Goal: Register for event/course

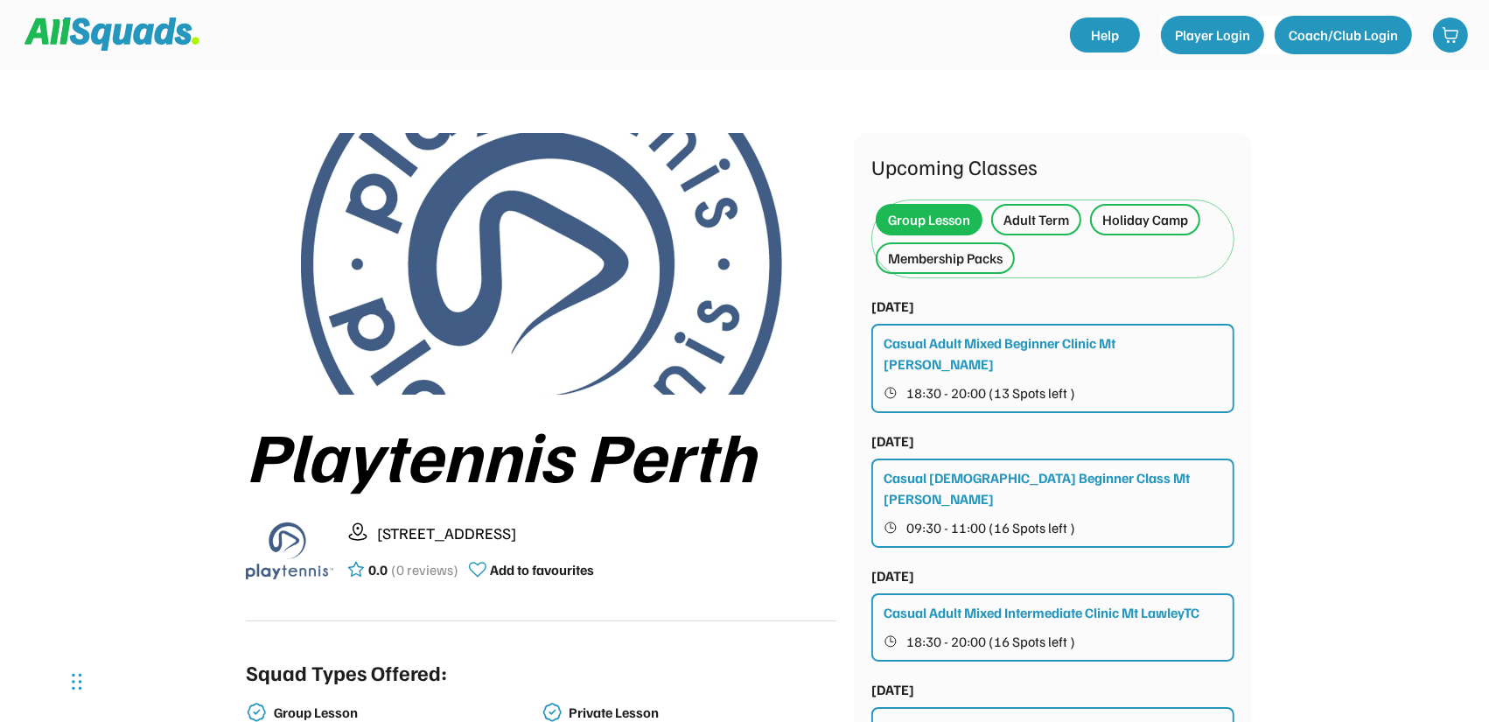
click at [1031, 224] on div "Adult Term" at bounding box center [1037, 219] width 66 height 21
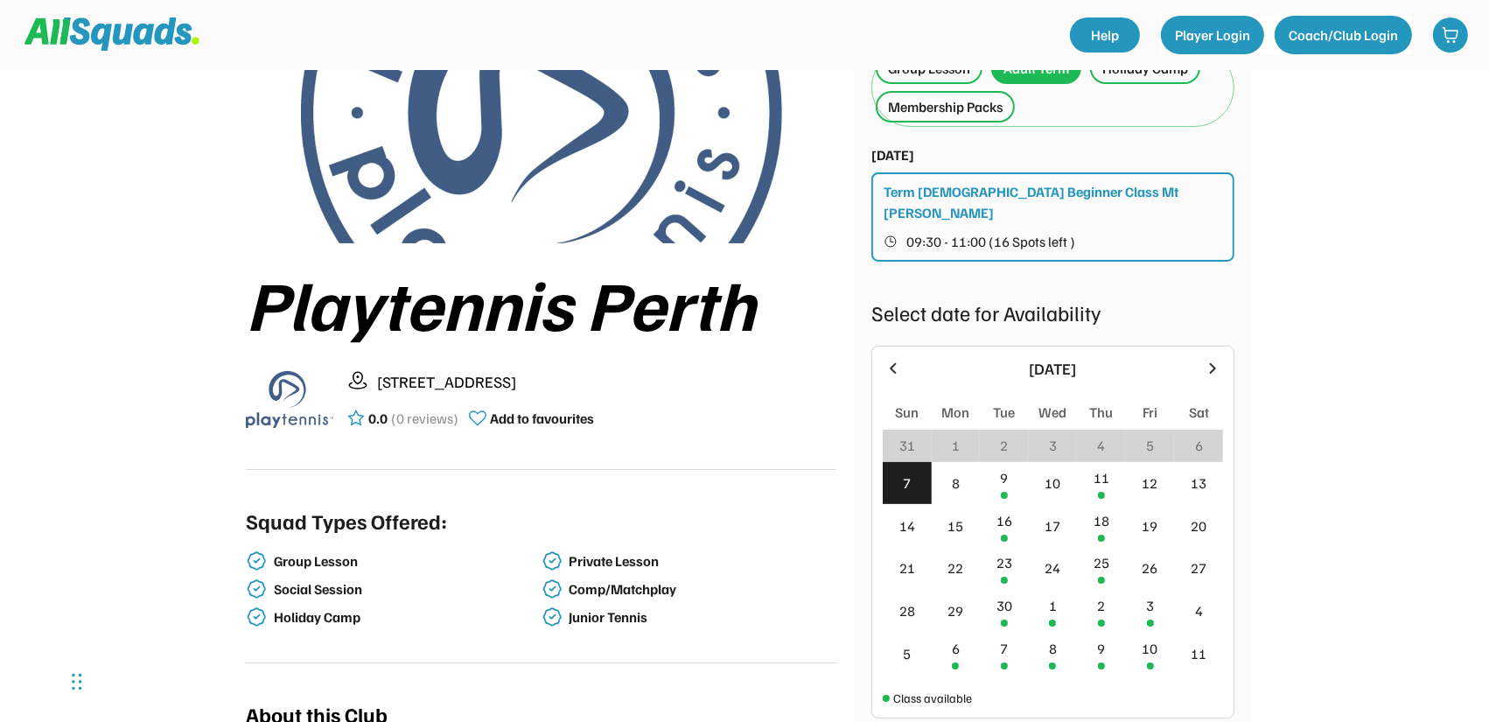
scroll to position [175, 0]
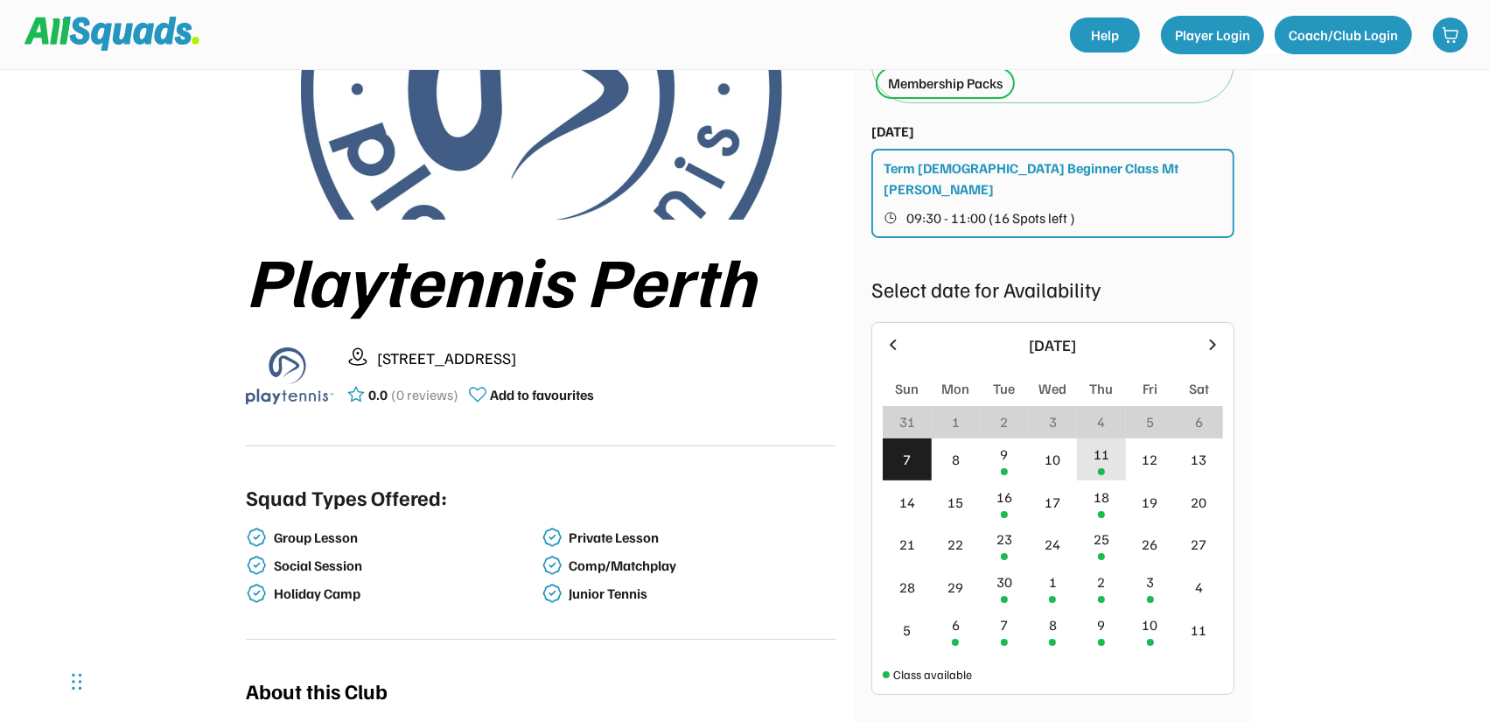
click at [1096, 444] on div "11" at bounding box center [1102, 454] width 16 height 21
click at [1097, 485] on div "18" at bounding box center [1101, 501] width 49 height 43
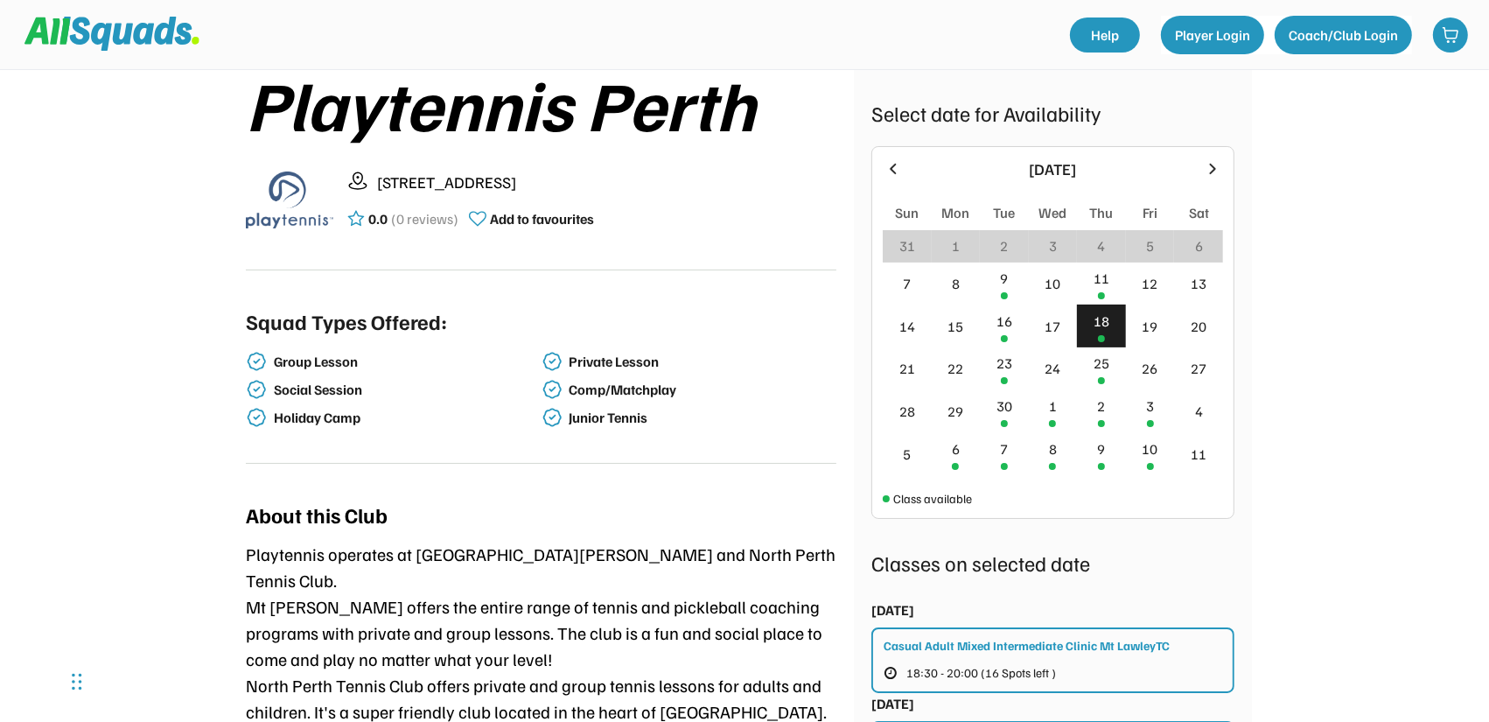
scroll to position [350, 0]
click at [1118, 392] on div "2" at bounding box center [1101, 412] width 49 height 43
click at [1105, 312] on div "18" at bounding box center [1102, 322] width 16 height 21
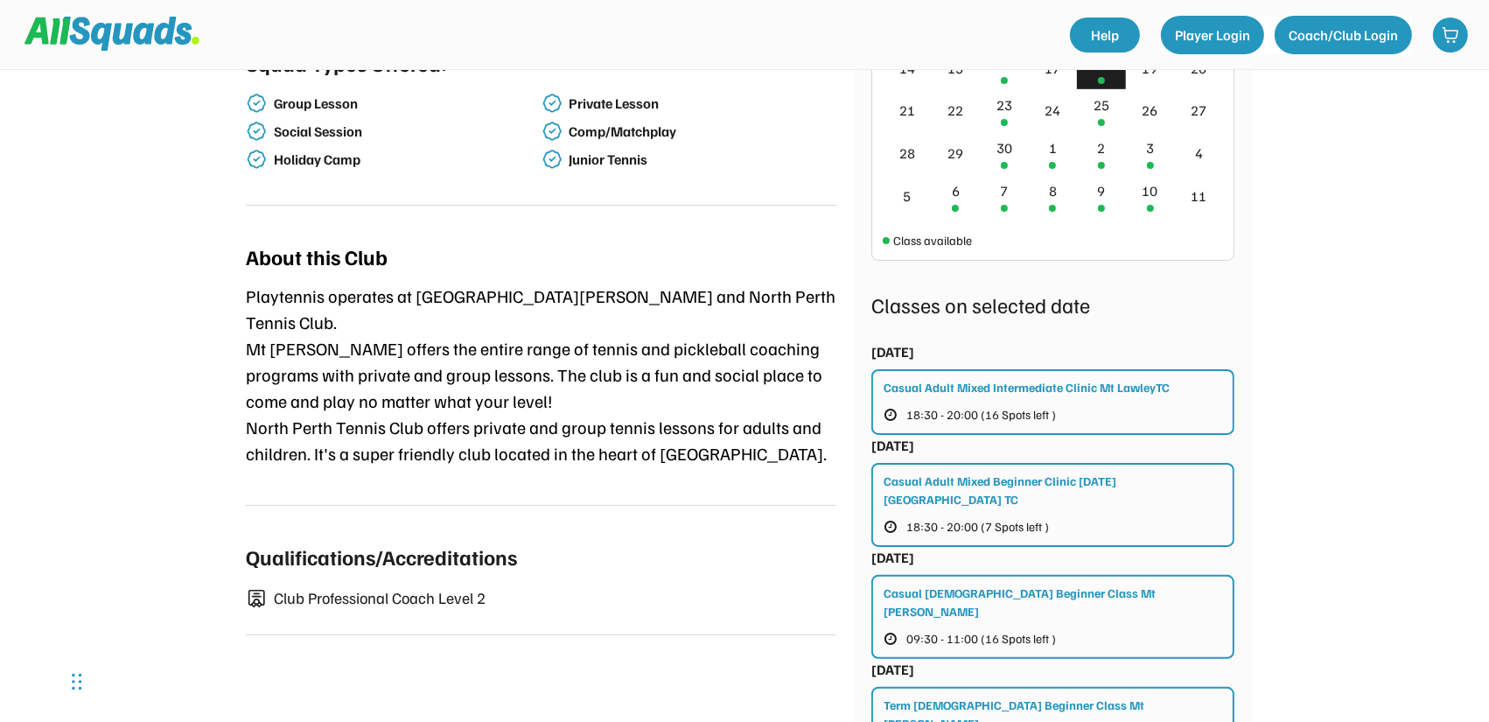
scroll to position [613, 0]
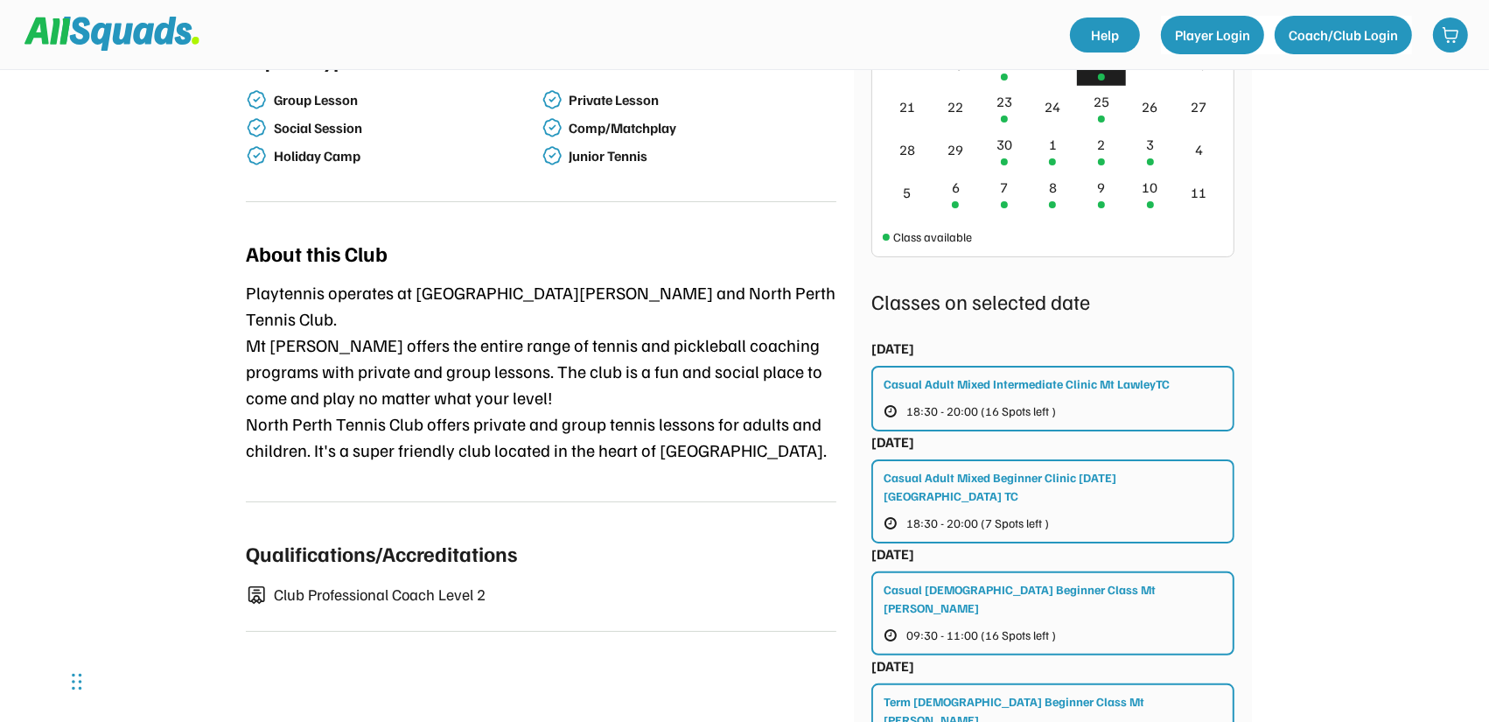
click at [1165, 467] on div "Casual Adult Mixed Beginner Clinic Thursday North Perth TC 18:30 - 20:00 (7 Spo…" at bounding box center [1053, 501] width 363 height 84
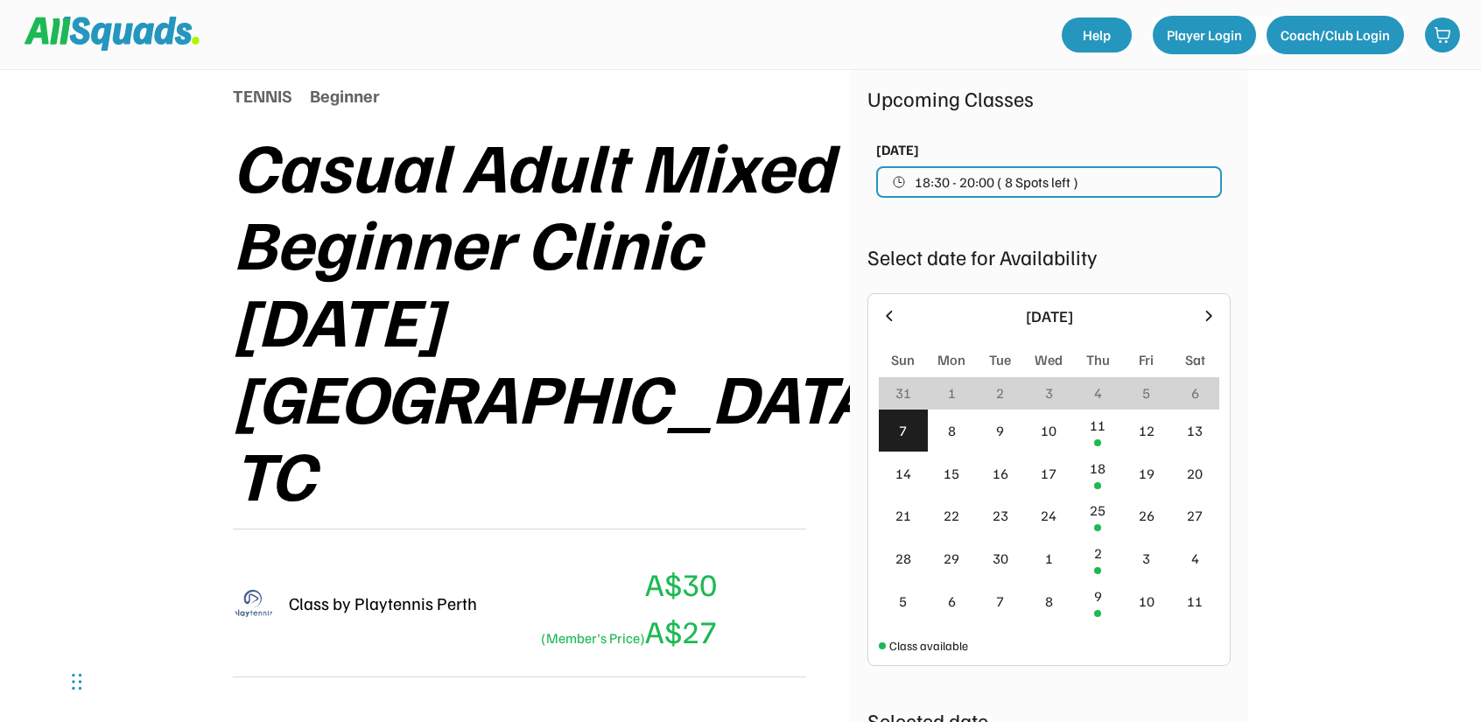
scroll to position [173, 0]
